Goal: Task Accomplishment & Management: Manage account settings

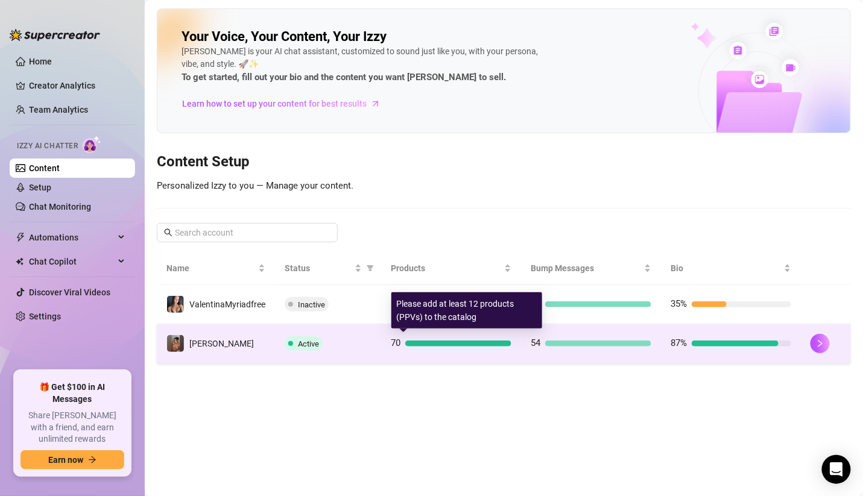
click at [496, 341] on div at bounding box center [458, 344] width 106 height 6
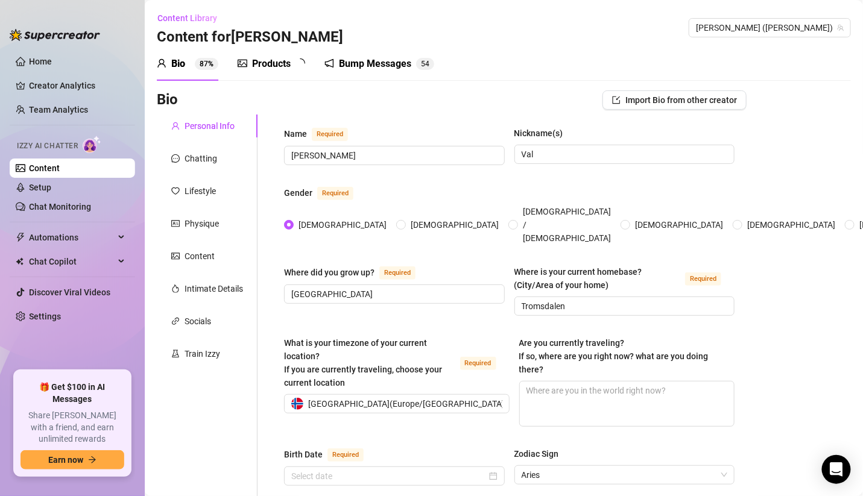
radio input "true"
type input "[DATE]"
click at [52, 66] on link "Home" at bounding box center [40, 62] width 23 height 10
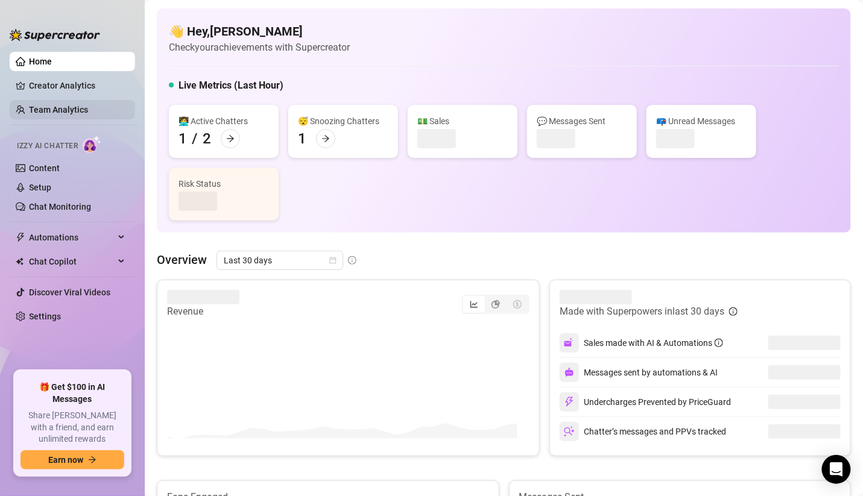
click at [68, 105] on link "Team Analytics" at bounding box center [58, 110] width 59 height 10
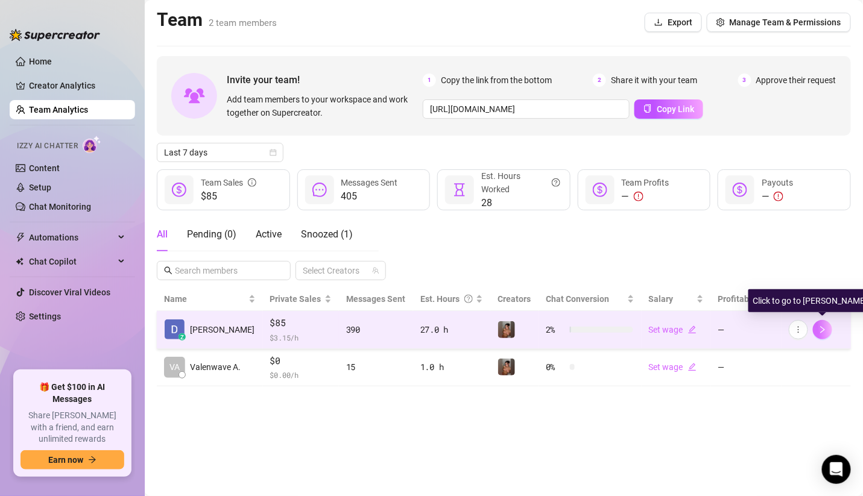
click at [831, 329] on button "button" at bounding box center [822, 329] width 19 height 19
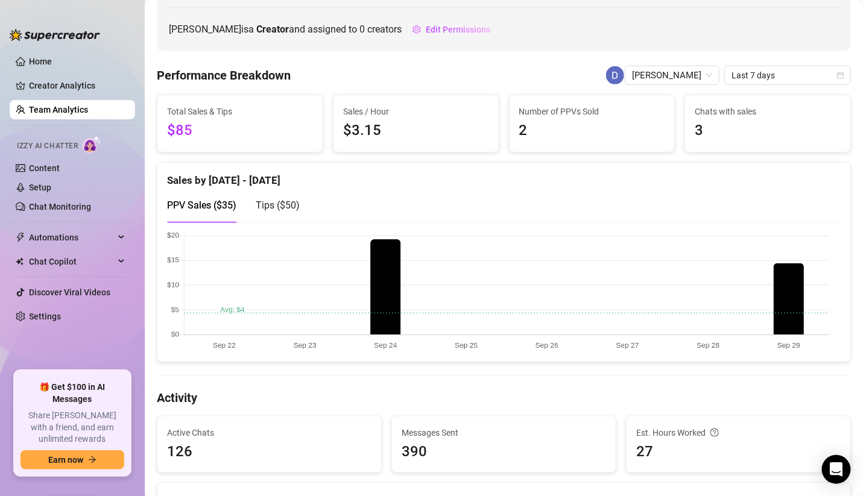
scroll to position [89, 0]
